Goal: Check status

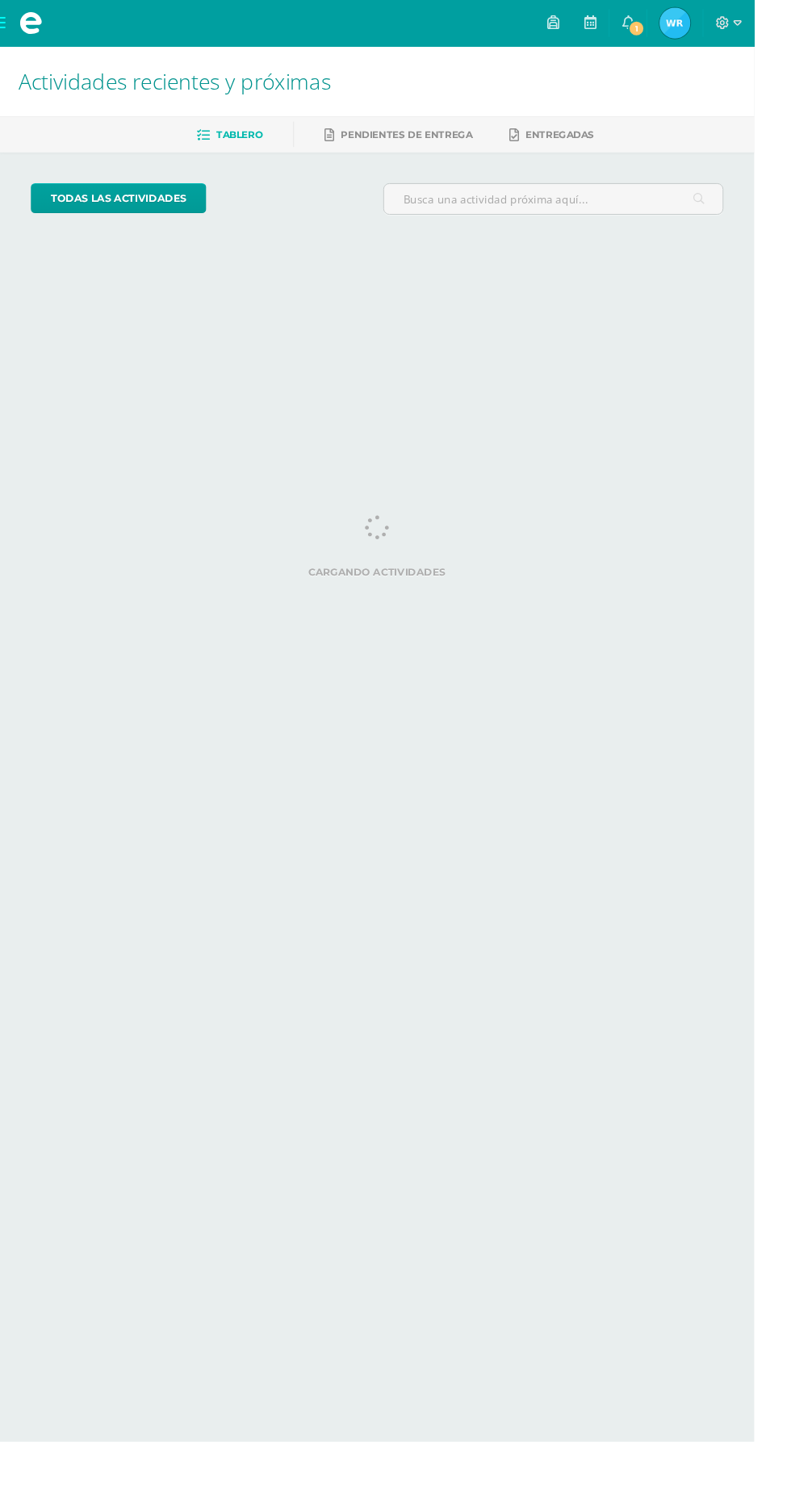
click at [728, 40] on link "[PERSON_NAME] Mi Perfil" at bounding box center [708, 24] width 58 height 48
click at [678, 27] on link "1" at bounding box center [658, 24] width 38 height 48
click at [656, 270] on html "Mis cursos Archivos Cerrar panel Comunicacion Oral y Escrita Cuarto [PERSON_NAM…" at bounding box center [396, 135] width 791 height 270
click at [678, 24] on link "0" at bounding box center [658, 24] width 38 height 48
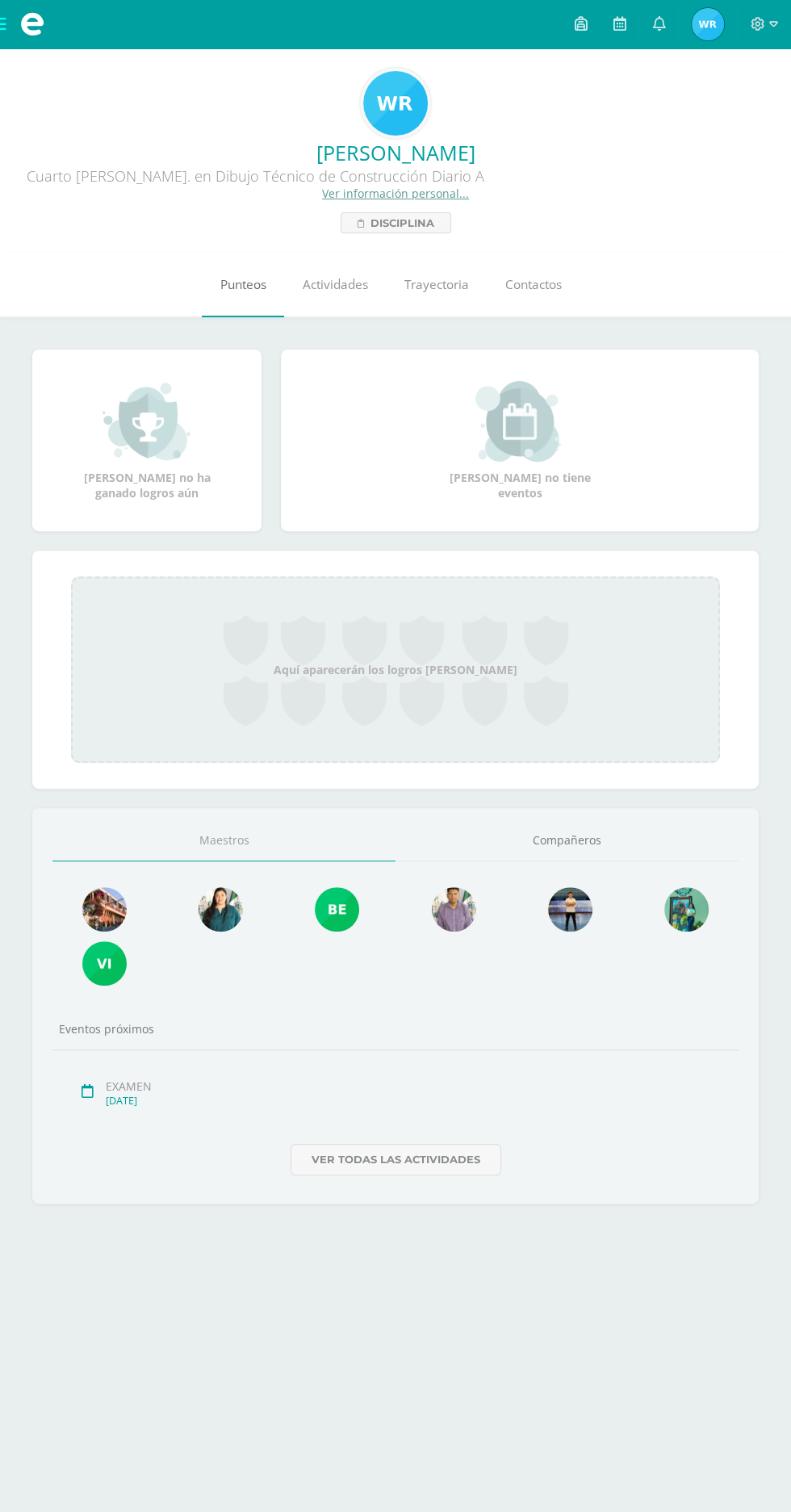
click at [219, 299] on link "Punteos" at bounding box center [243, 285] width 82 height 64
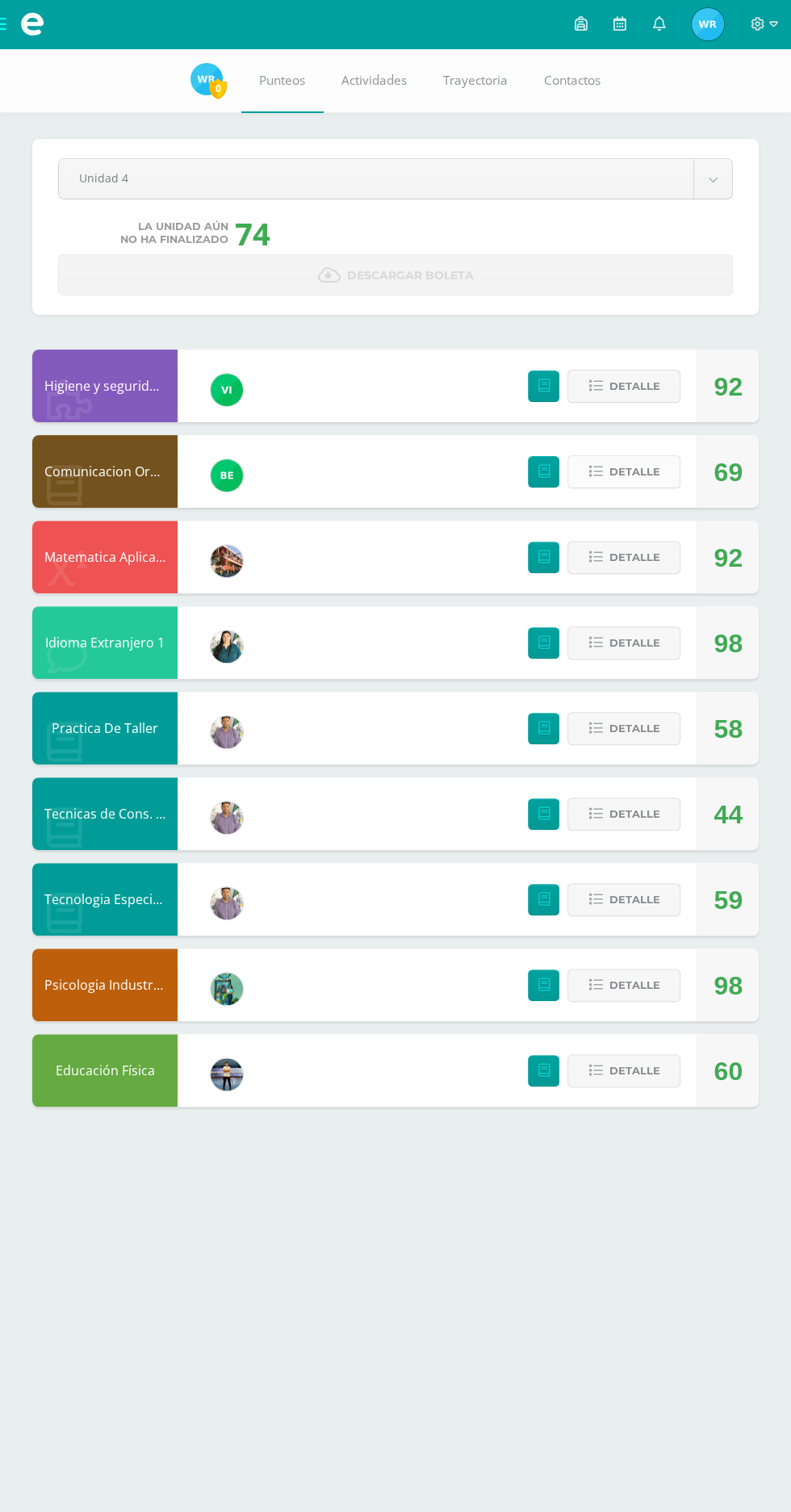
click at [647, 468] on span "Detalle" at bounding box center [634, 471] width 51 height 30
